Goal: Transaction & Acquisition: Purchase product/service

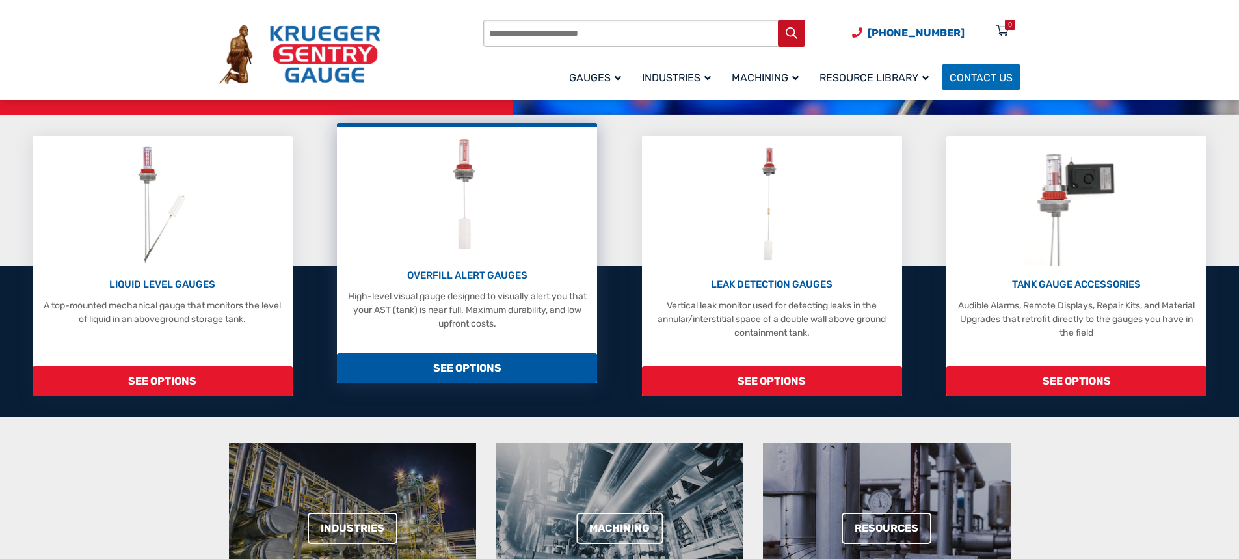
scroll to position [260, 0]
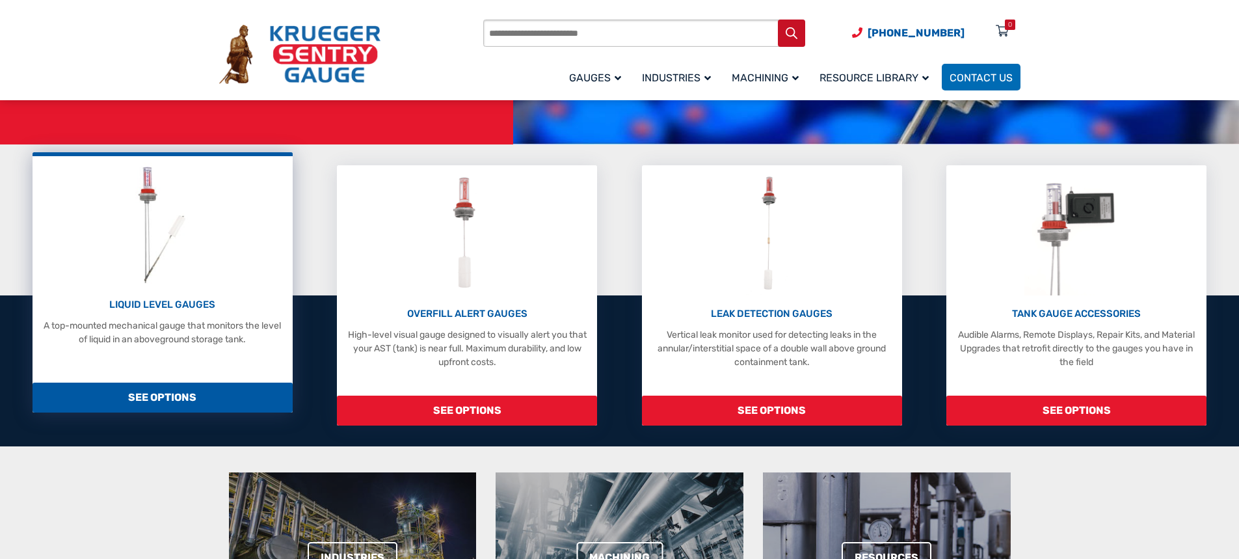
click at [153, 391] on span "SEE OPTIONS" at bounding box center [163, 397] width 260 height 30
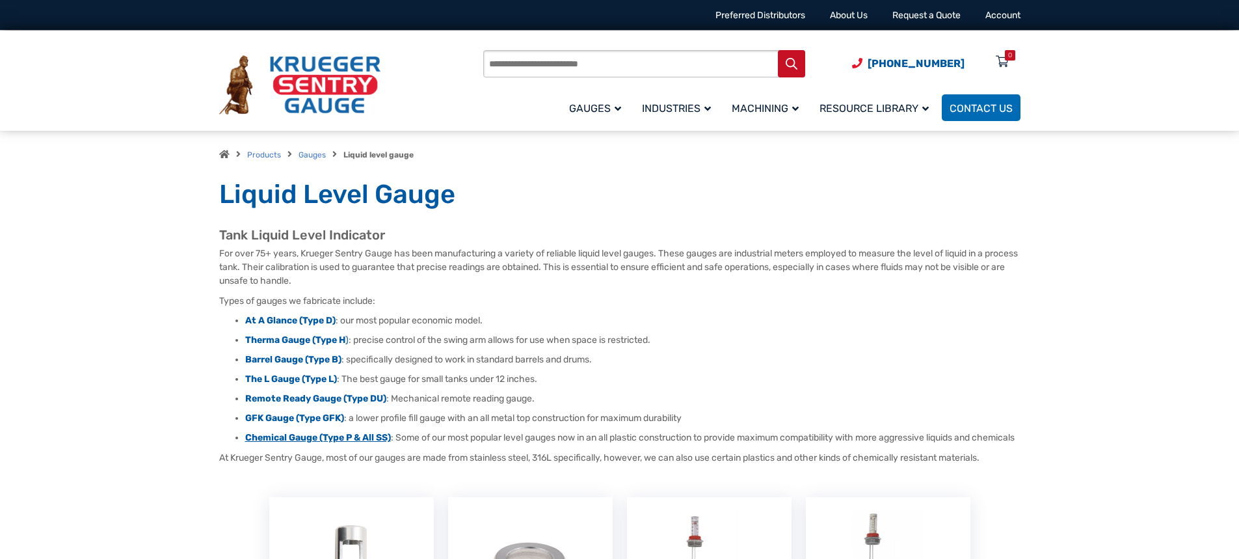
click at [351, 436] on strong "Chemical Gauge (Type P & All SS)" at bounding box center [318, 437] width 146 height 11
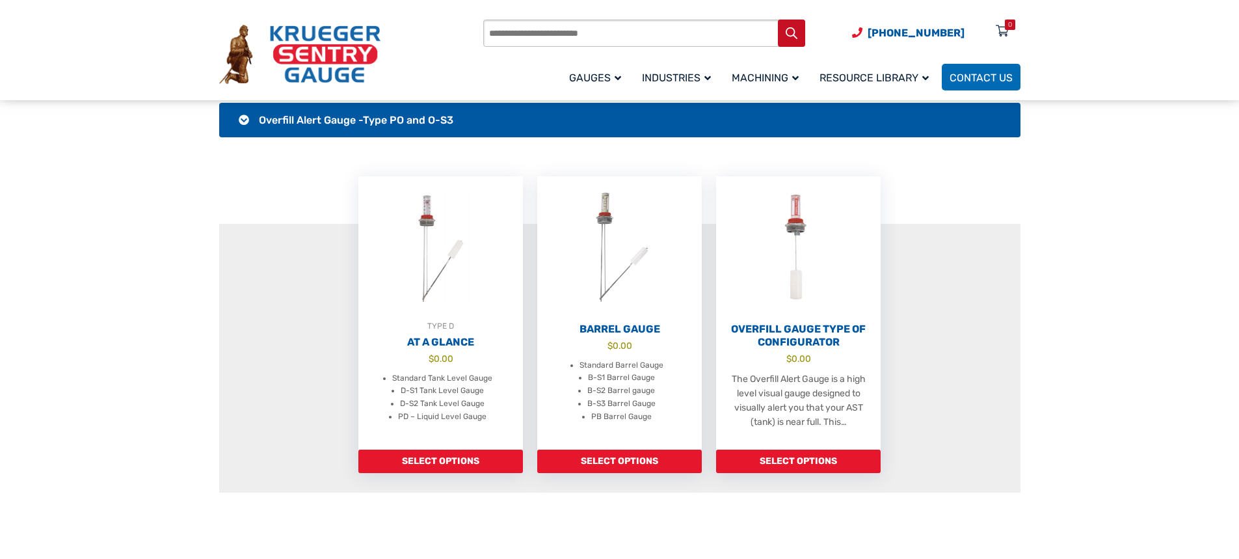
scroll to position [455, 0]
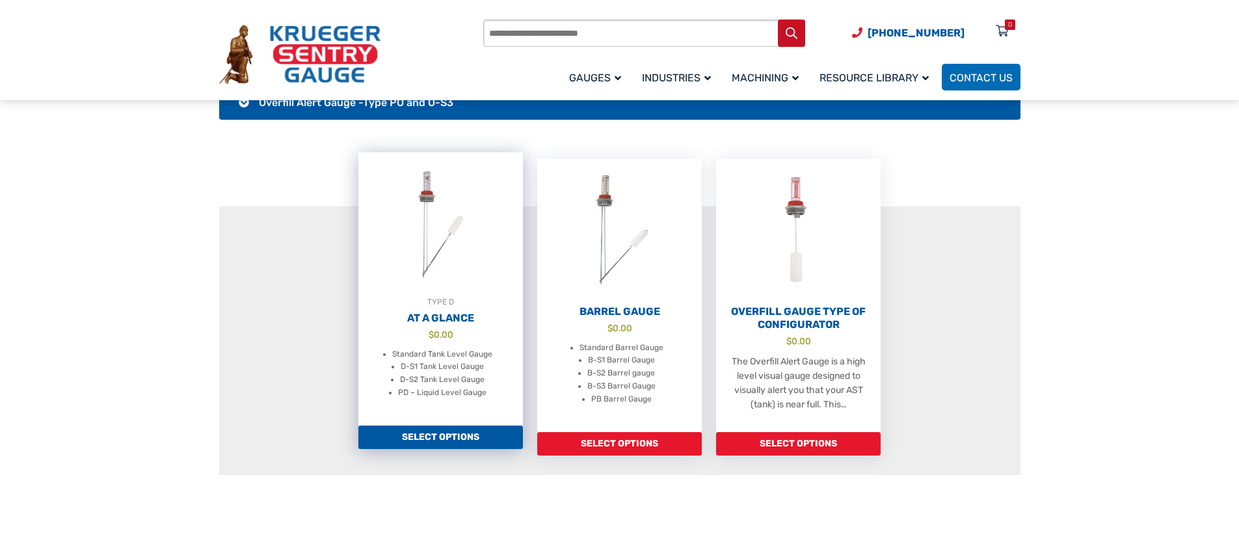
click at [458, 430] on link "Select options" at bounding box center [440, 436] width 165 height 23
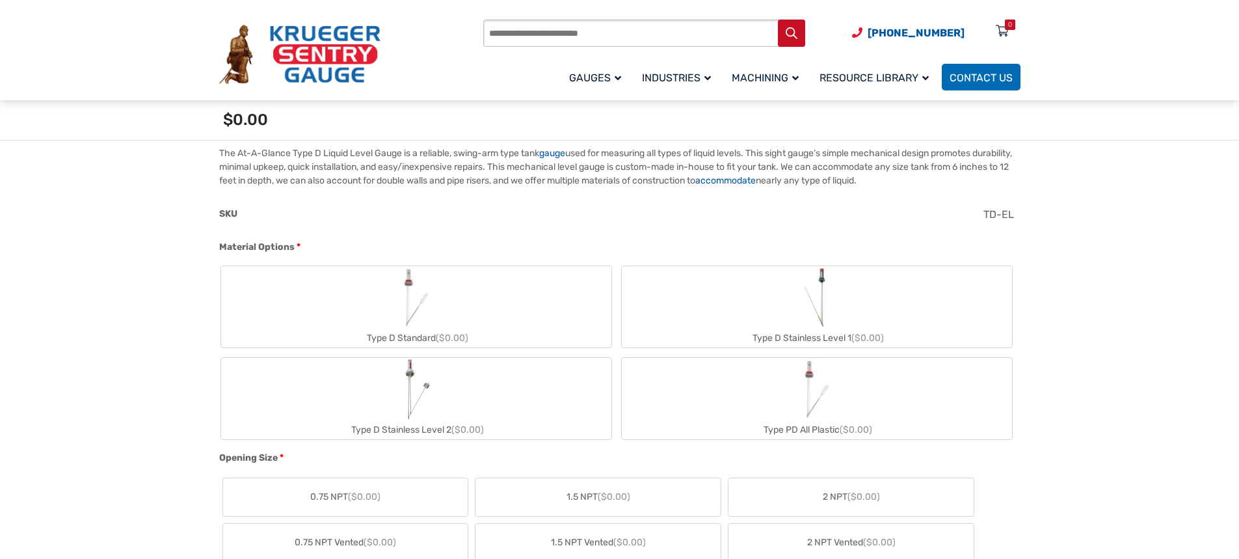
scroll to position [455, 0]
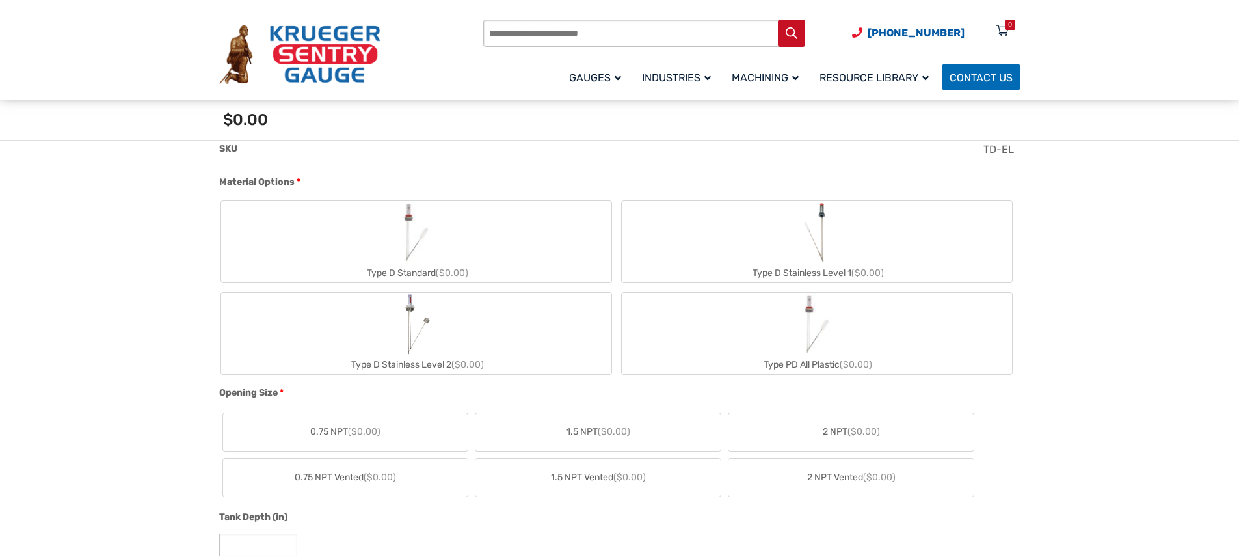
click at [431, 355] on div "Type D Stainless Level 2 ($0.00)" at bounding box center [416, 364] width 390 height 19
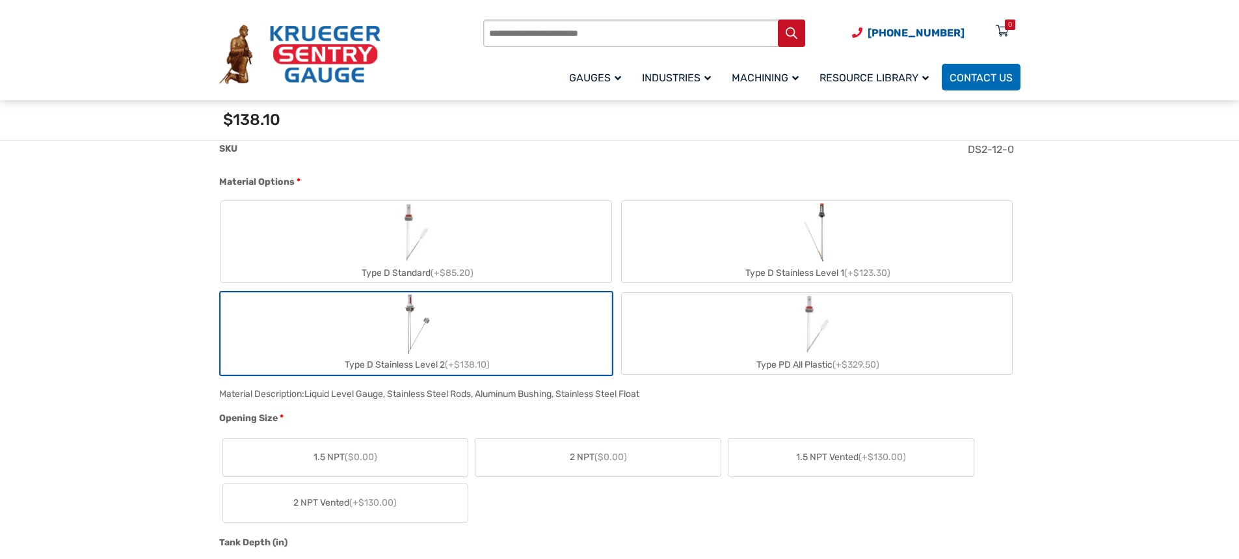
click at [648, 460] on label "2 NPT ($0.00)" at bounding box center [597, 457] width 245 height 38
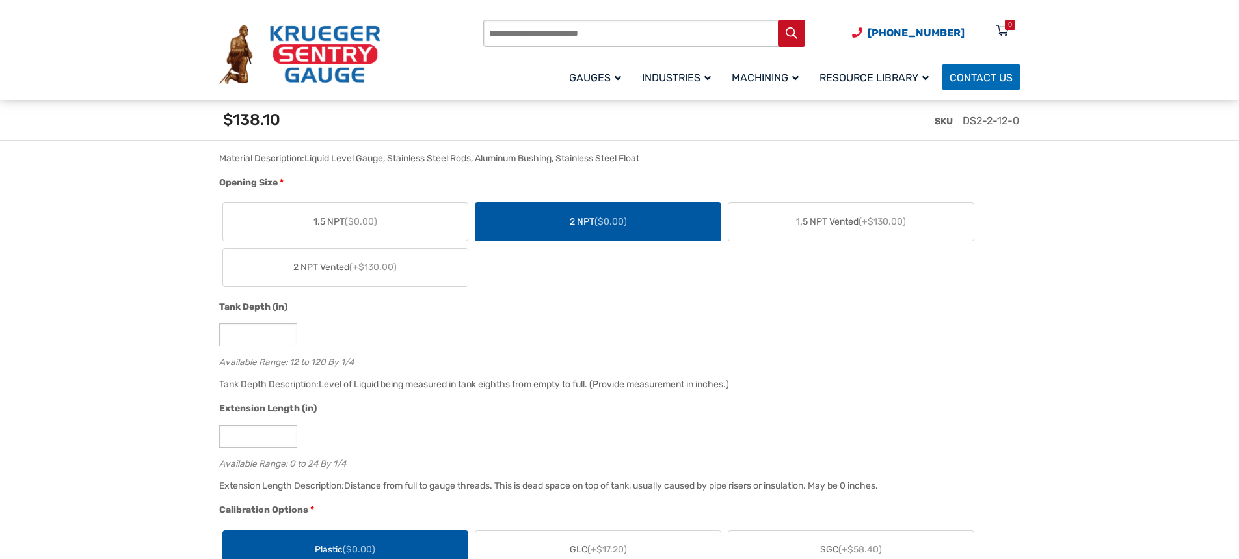
scroll to position [715, 0]
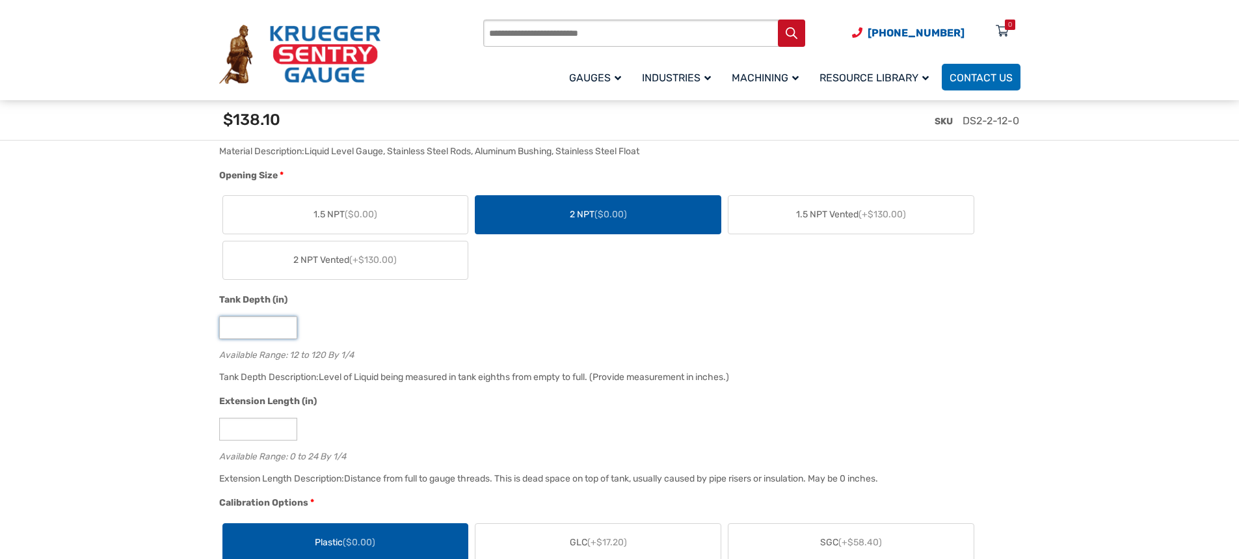
drag, startPoint x: 259, startPoint y: 335, endPoint x: 207, endPoint y: 329, distance: 51.7
drag, startPoint x: 246, startPoint y: 328, endPoint x: 192, endPoint y: 341, distance: 55.5
type input "**"
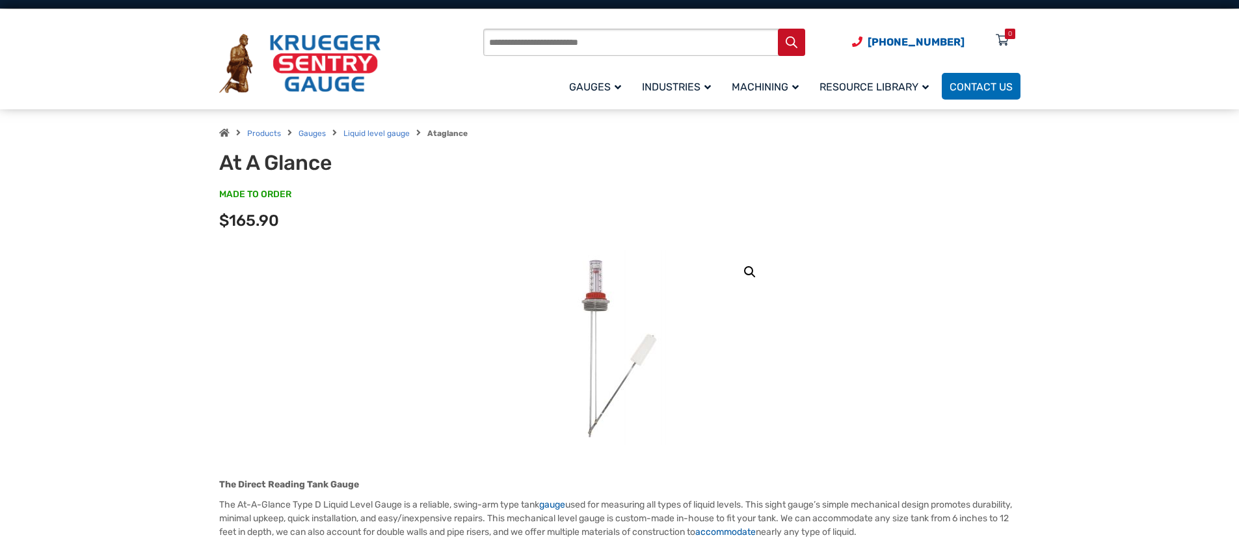
scroll to position [0, 0]
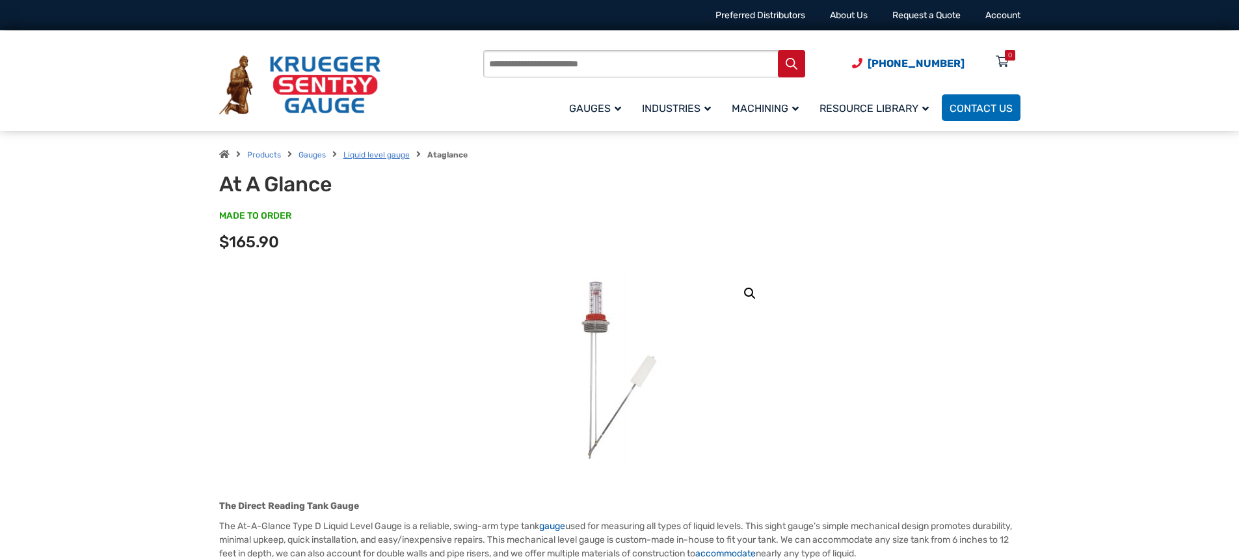
click at [394, 153] on link "Liquid level gauge" at bounding box center [376, 154] width 66 height 9
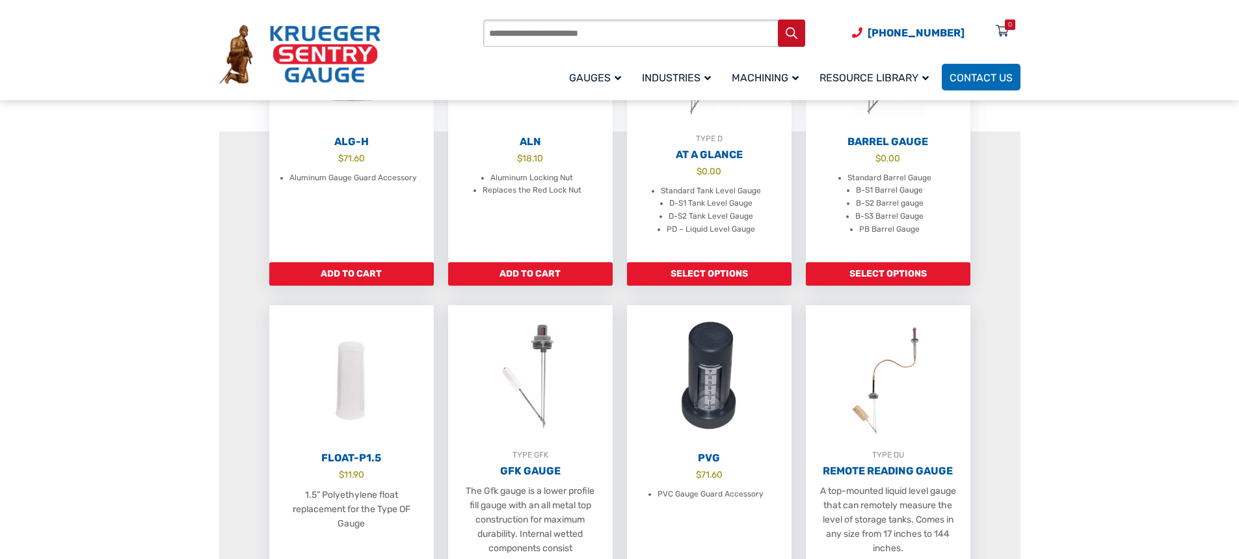
scroll to position [520, 0]
